Goal: Complete application form: Complete application form

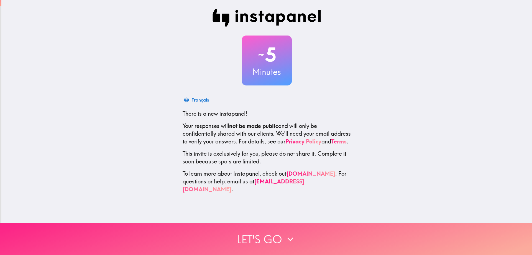
click at [245, 233] on button "Let's go" at bounding box center [266, 239] width 532 height 32
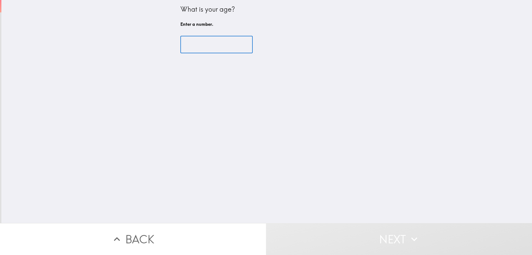
click at [217, 46] on input "number" at bounding box center [216, 44] width 72 height 17
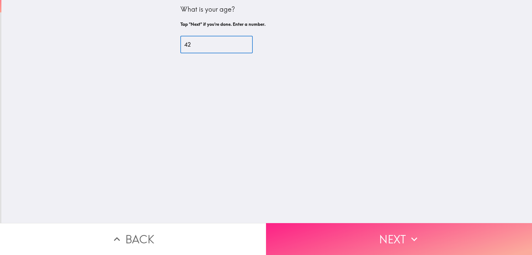
type input "42"
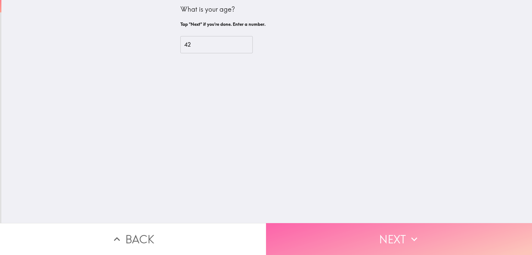
click at [432, 236] on button "Next" at bounding box center [399, 239] width 266 height 32
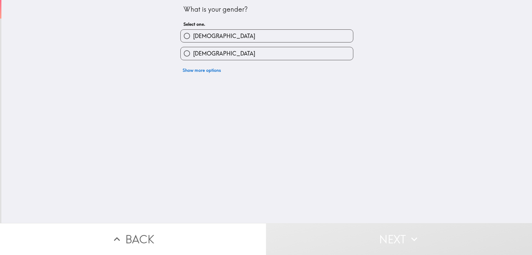
click at [187, 29] on div "[DEMOGRAPHIC_DATA]" at bounding box center [264, 33] width 177 height 17
click at [193, 33] on span "[DEMOGRAPHIC_DATA]" at bounding box center [224, 36] width 62 height 8
click at [189, 33] on input "[DEMOGRAPHIC_DATA]" at bounding box center [187, 36] width 12 height 12
radio input "true"
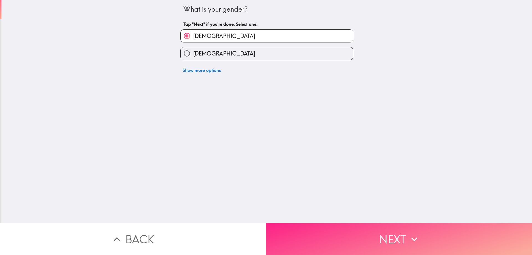
click at [390, 229] on button "Next" at bounding box center [399, 239] width 266 height 32
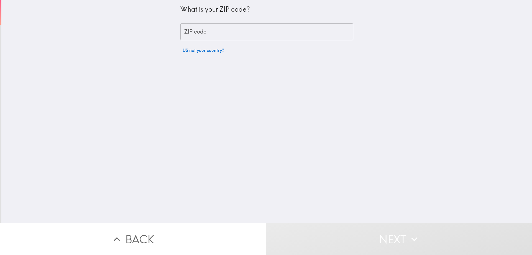
click at [211, 33] on input "ZIP code" at bounding box center [266, 31] width 173 height 17
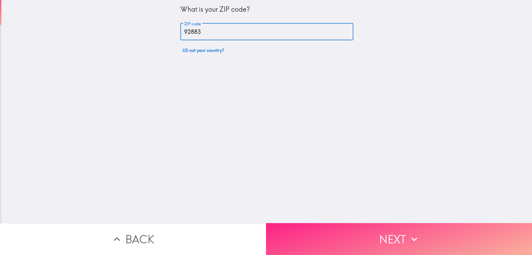
type input "92883"
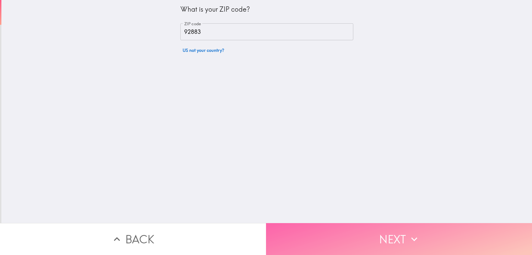
click at [316, 224] on button "Next" at bounding box center [399, 239] width 266 height 32
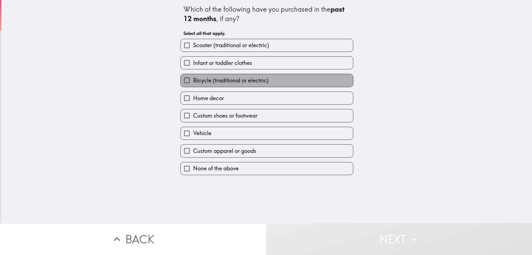
click at [237, 81] on span "Bicycle (traditional or electric)" at bounding box center [230, 80] width 75 height 8
click at [193, 81] on input "Bicycle (traditional or electric)" at bounding box center [187, 80] width 12 height 12
checkbox input "true"
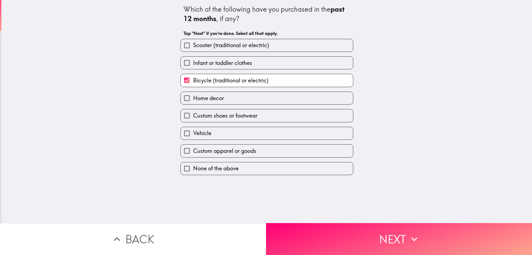
click at [240, 98] on label "Home decor" at bounding box center [267, 98] width 172 height 12
click at [193, 98] on input "Home decor" at bounding box center [187, 98] width 12 height 12
checkbox input "true"
click at [363, 239] on button "Next" at bounding box center [399, 239] width 266 height 32
